Goal: Transaction & Acquisition: Purchase product/service

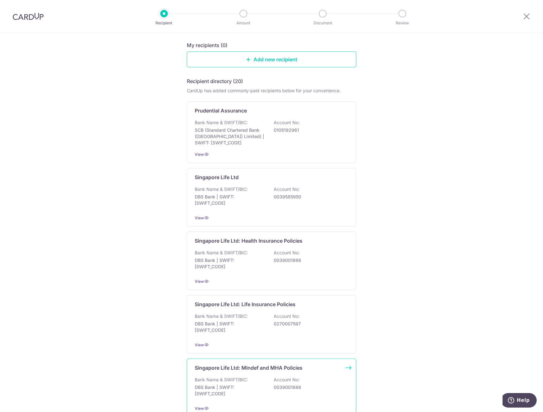
scroll to position [95, 0]
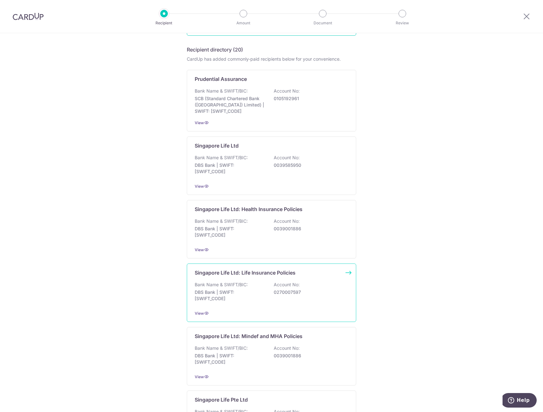
click at [262, 293] on p "DBS Bank | SWIFT: DBSSSGSGXXX" at bounding box center [230, 295] width 71 height 13
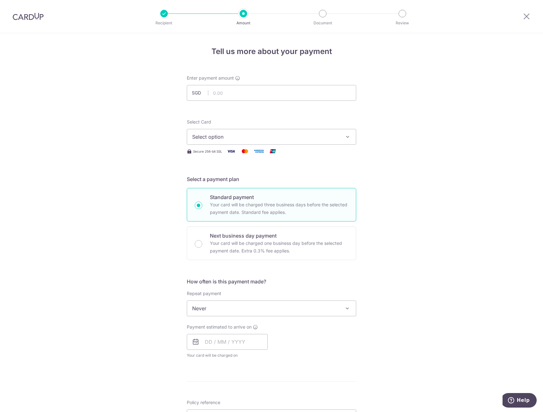
type input "267.15"
click at [233, 133] on button "Select option" at bounding box center [272, 137] width 170 height 16
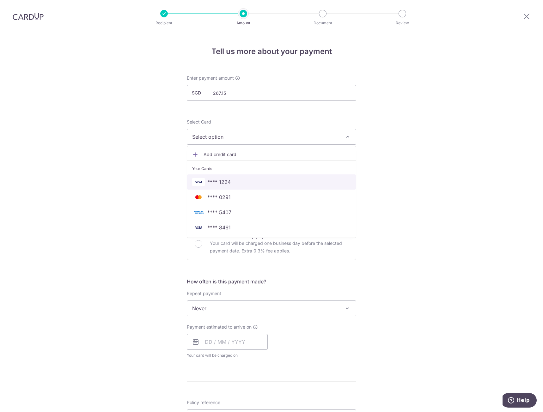
click at [251, 178] on span "**** 1224" at bounding box center [271, 182] width 159 height 8
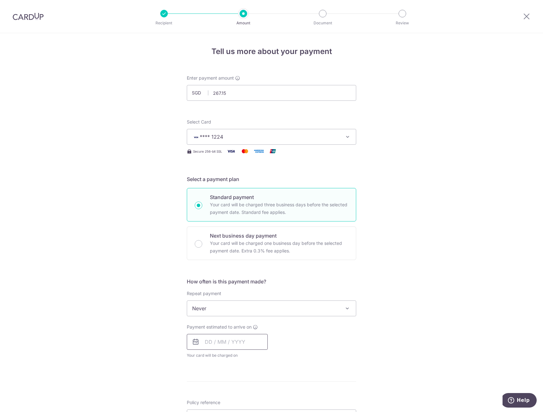
click at [238, 339] on input "text" at bounding box center [227, 342] width 81 height 16
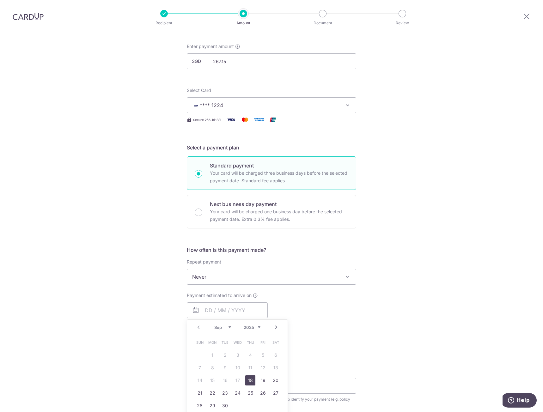
click at [246, 383] on link "18" at bounding box center [250, 381] width 10 height 10
type input "[DATE]"
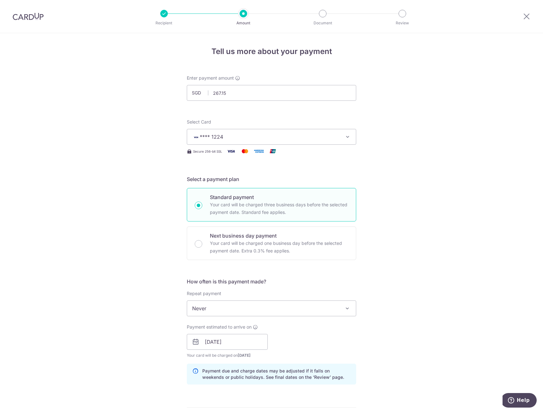
scroll to position [63, 0]
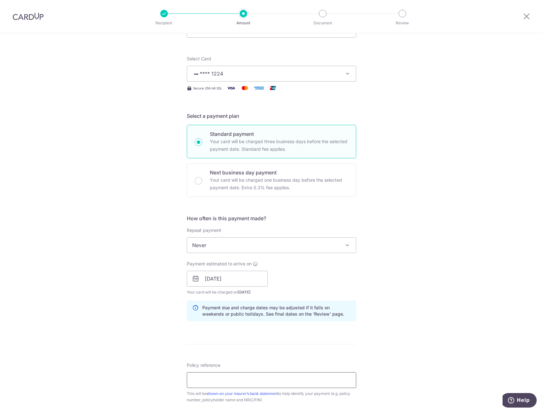
click at [289, 378] on input "Policy reference" at bounding box center [272, 381] width 170 height 16
type input "80857551 ANG JIA WEI S8916764G"
click at [425, 351] on div "Tell us more about your payment Enter payment amount SGD 267.15 267.15 Select C…" at bounding box center [271, 269] width 543 height 598
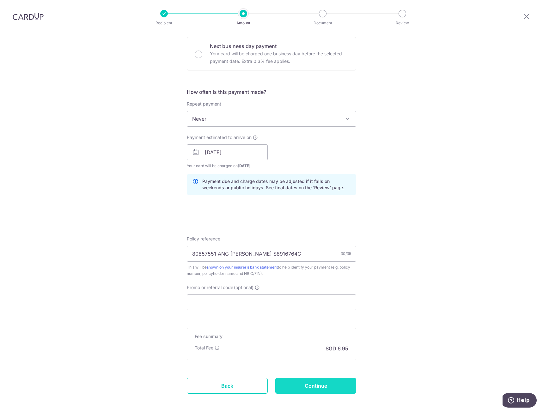
click at [342, 386] on input "Continue" at bounding box center [315, 386] width 81 height 16
type input "Create Schedule"
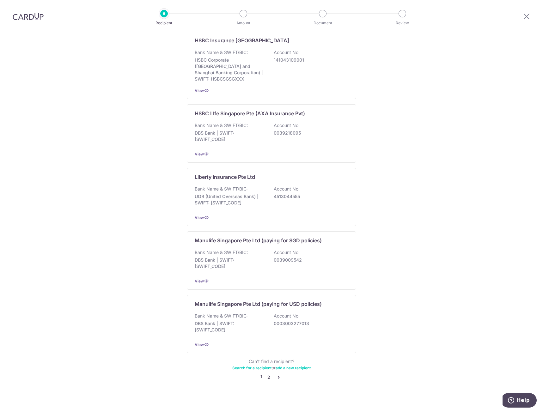
click at [269, 374] on link "2" at bounding box center [269, 378] width 8 height 8
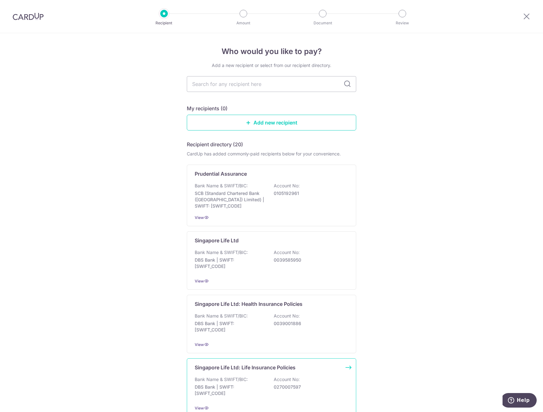
scroll to position [32, 0]
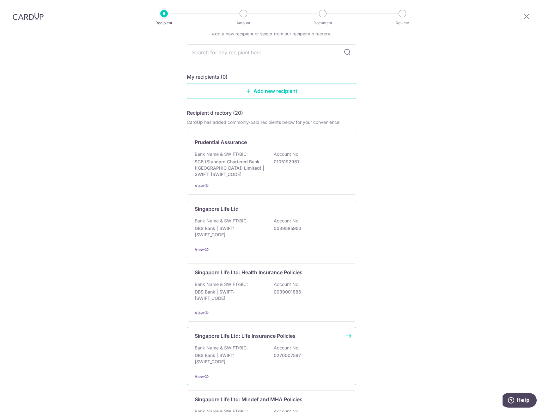
click at [280, 368] on div "Bank Name & SWIFT/BIC: DBS Bank | SWIFT: DBSSSGSGXXX Account No: 0270007597" at bounding box center [272, 356] width 154 height 23
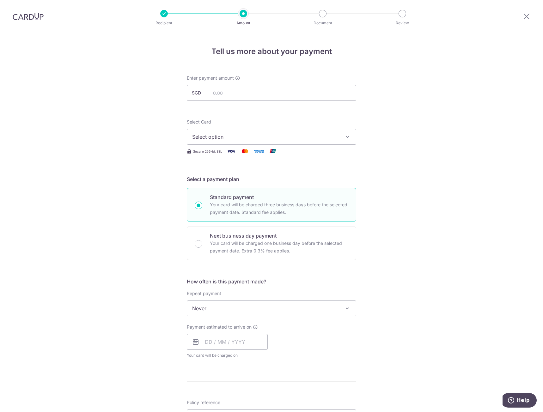
type input "280.65"
click at [245, 141] on button "Select option" at bounding box center [272, 137] width 170 height 16
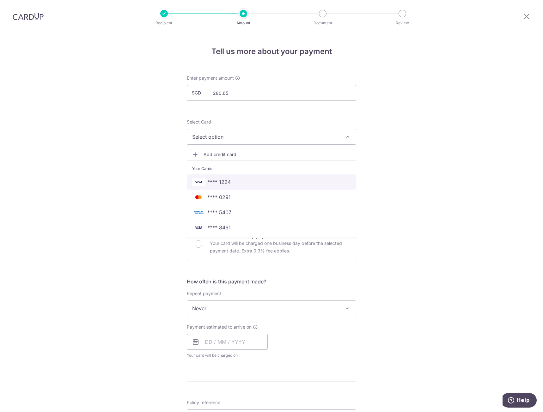
click at [245, 183] on span "**** 1224" at bounding box center [271, 182] width 159 height 8
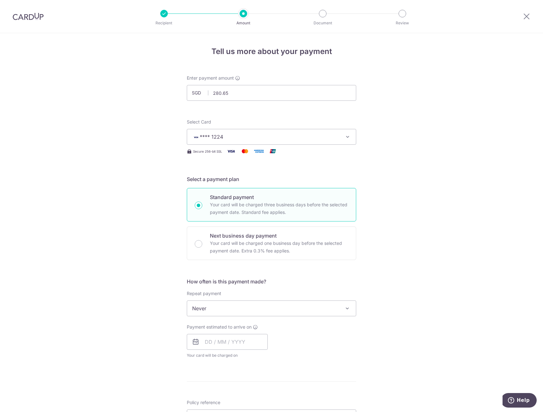
click at [249, 353] on span "Your card will be charged on for the first payment" at bounding box center [227, 356] width 81 height 6
click at [249, 346] on input "text" at bounding box center [227, 342] width 81 height 16
click at [249, 409] on link "18" at bounding box center [250, 412] width 10 height 10
type input "[DATE]"
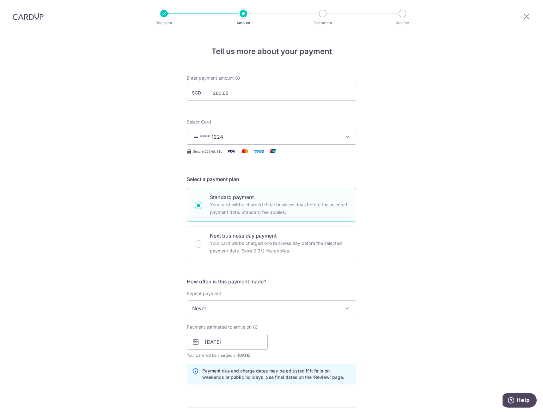
click at [425, 328] on div "Tell us more about your payment Enter payment amount SGD 280.65 280.65 Select C…" at bounding box center [271, 332] width 543 height 598
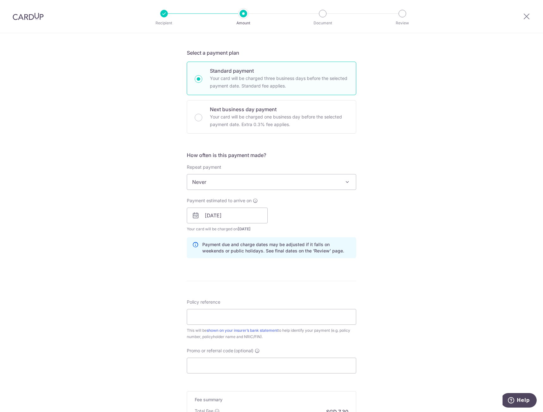
scroll to position [158, 0]
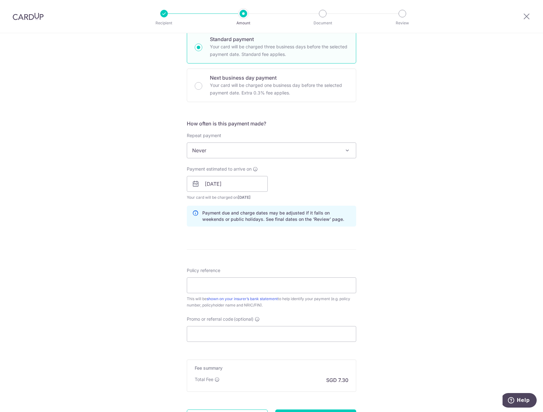
click at [249, 276] on div "Policy reference This will be shown on your insurer’s bank statement to help id…" at bounding box center [272, 288] width 170 height 41
click at [249, 283] on input "Policy reference" at bounding box center [272, 286] width 170 height 16
type input "80957374 ANG [PERSON_NAME] S8916764G"
click at [263, 334] on input "Promo or referral code (optional)" at bounding box center [272, 334] width 170 height 16
click at [460, 341] on div "Tell us more about your payment Enter payment amount SGD 280.65 280.65 Select C…" at bounding box center [271, 174] width 543 height 598
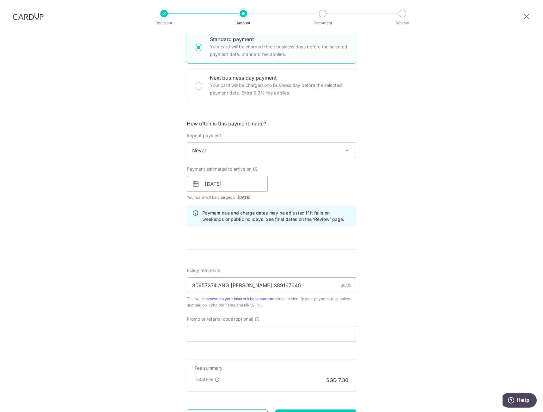
scroll to position [219, 0]
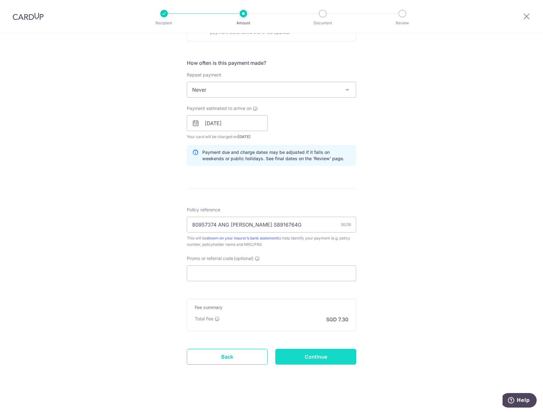
click at [320, 361] on input "Continue" at bounding box center [315, 357] width 81 height 16
type input "Create Schedule"
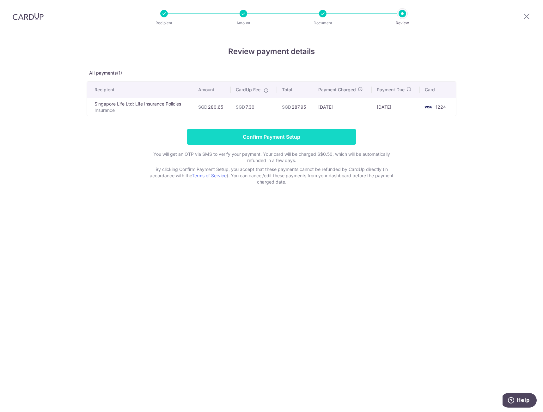
click at [286, 139] on input "Confirm Payment Setup" at bounding box center [272, 137] width 170 height 16
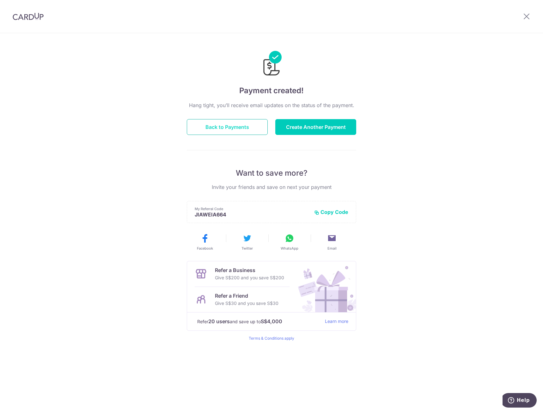
click at [251, 127] on button "Back to Payments" at bounding box center [227, 127] width 81 height 16
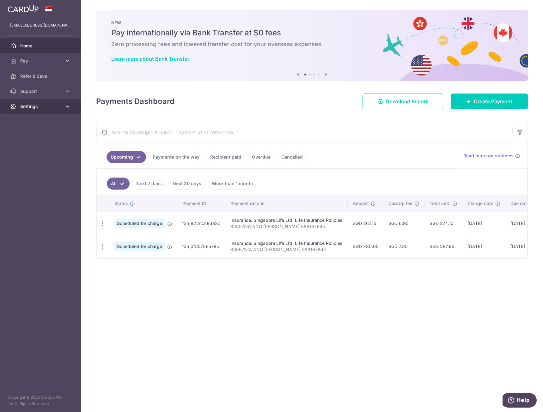
click at [45, 105] on span "Settings" at bounding box center [41, 106] width 42 height 6
click at [39, 142] on link "Logout" at bounding box center [40, 136] width 81 height 15
